Goal: Obtain resource: Download file/media

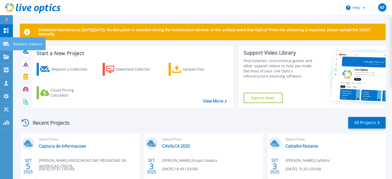
click at [8, 42] on icon at bounding box center [6, 44] width 6 height 4
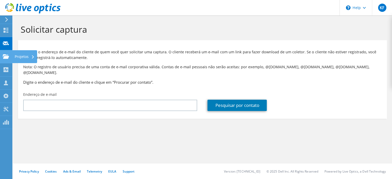
click at [7, 59] on div at bounding box center [6, 57] width 6 height 6
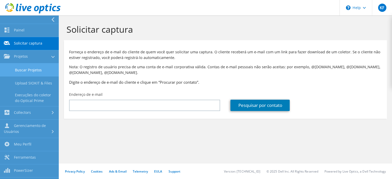
click at [14, 70] on link "Buscar Projetos" at bounding box center [29, 69] width 59 height 13
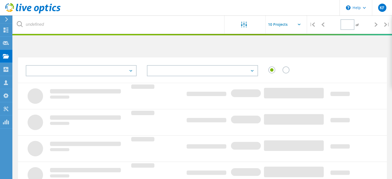
type input "1"
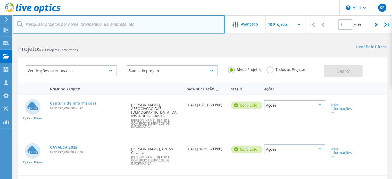
click at [149, 26] on input "text" at bounding box center [119, 24] width 212 height 18
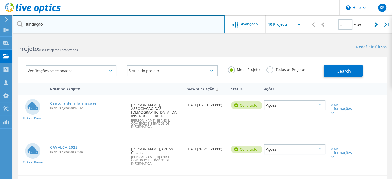
type input "fundação"
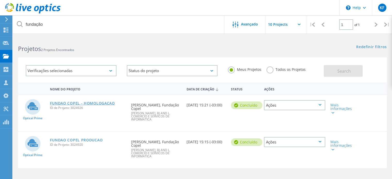
click at [99, 102] on link "FUNDAO COPEL - HOMOLOGACAO" at bounding box center [82, 103] width 65 height 4
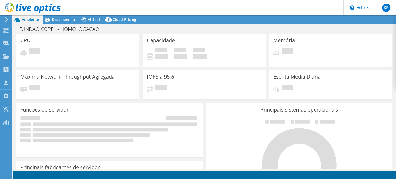
select select "USD"
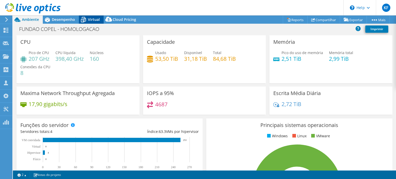
click at [87, 20] on icon at bounding box center [83, 19] width 9 height 9
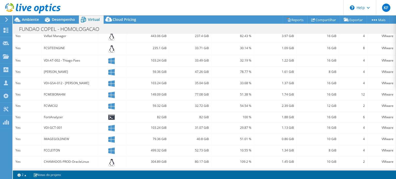
scroll to position [169, 0]
click at [65, 158] on div "CHAMADOS-PROD-OracleLinux" at bounding box center [70, 161] width 52 height 6
click at [150, 158] on div "304.89 GiB" at bounding box center [148, 161] width 38 height 6
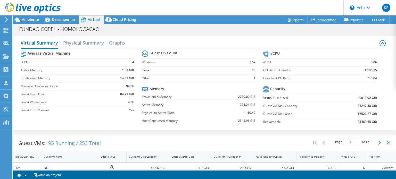
scroll to position [0, 0]
click at [297, 19] on link "Reports" at bounding box center [294, 20] width 25 height 8
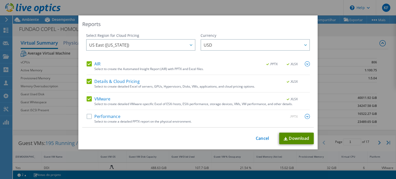
click at [303, 139] on link "Download" at bounding box center [296, 139] width 35 height 12
